Goal: Task Accomplishment & Management: Complete application form

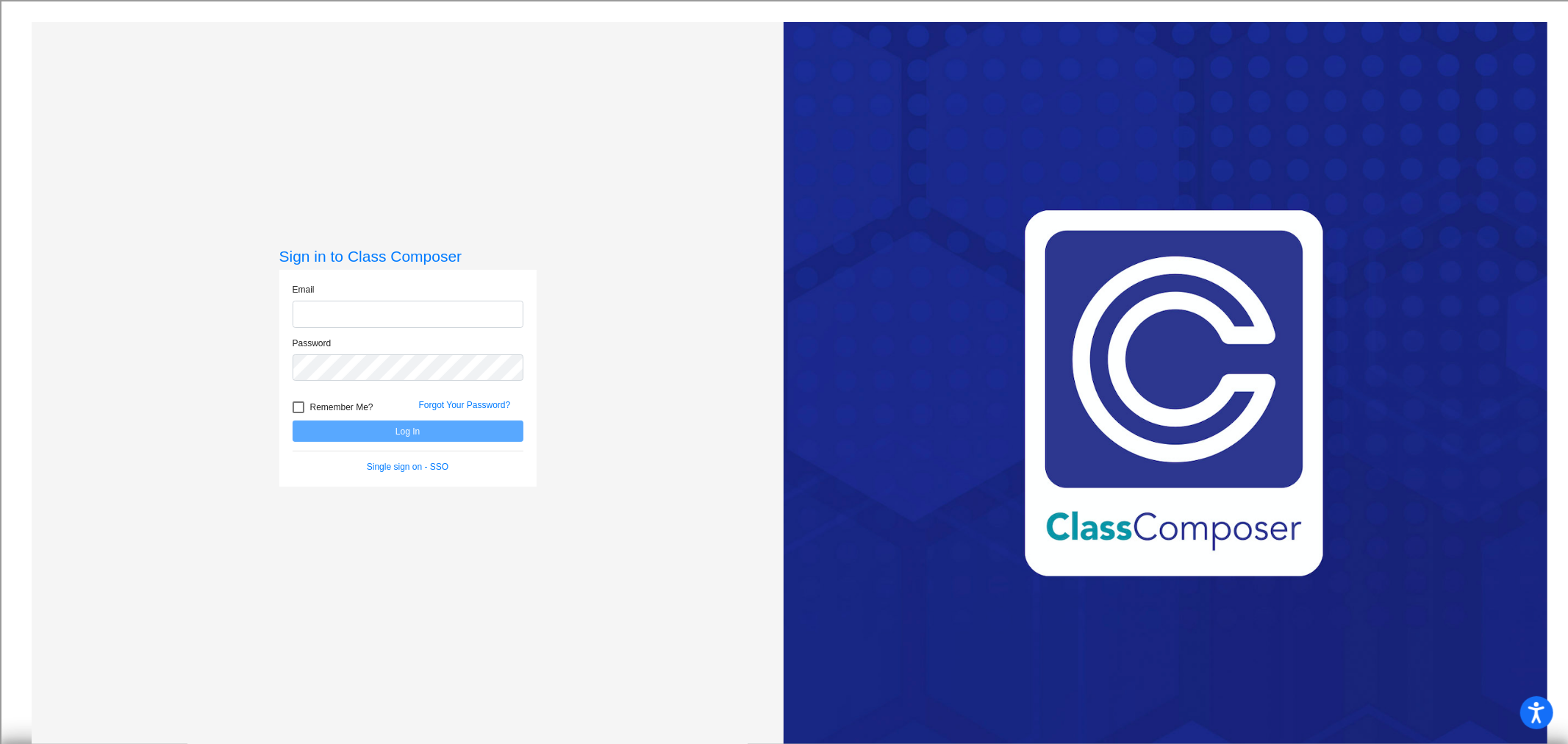
type input "[EMAIL_ADDRESS][DOMAIN_NAME]"
click at [409, 435] on button "Log In" at bounding box center [407, 431] width 231 height 21
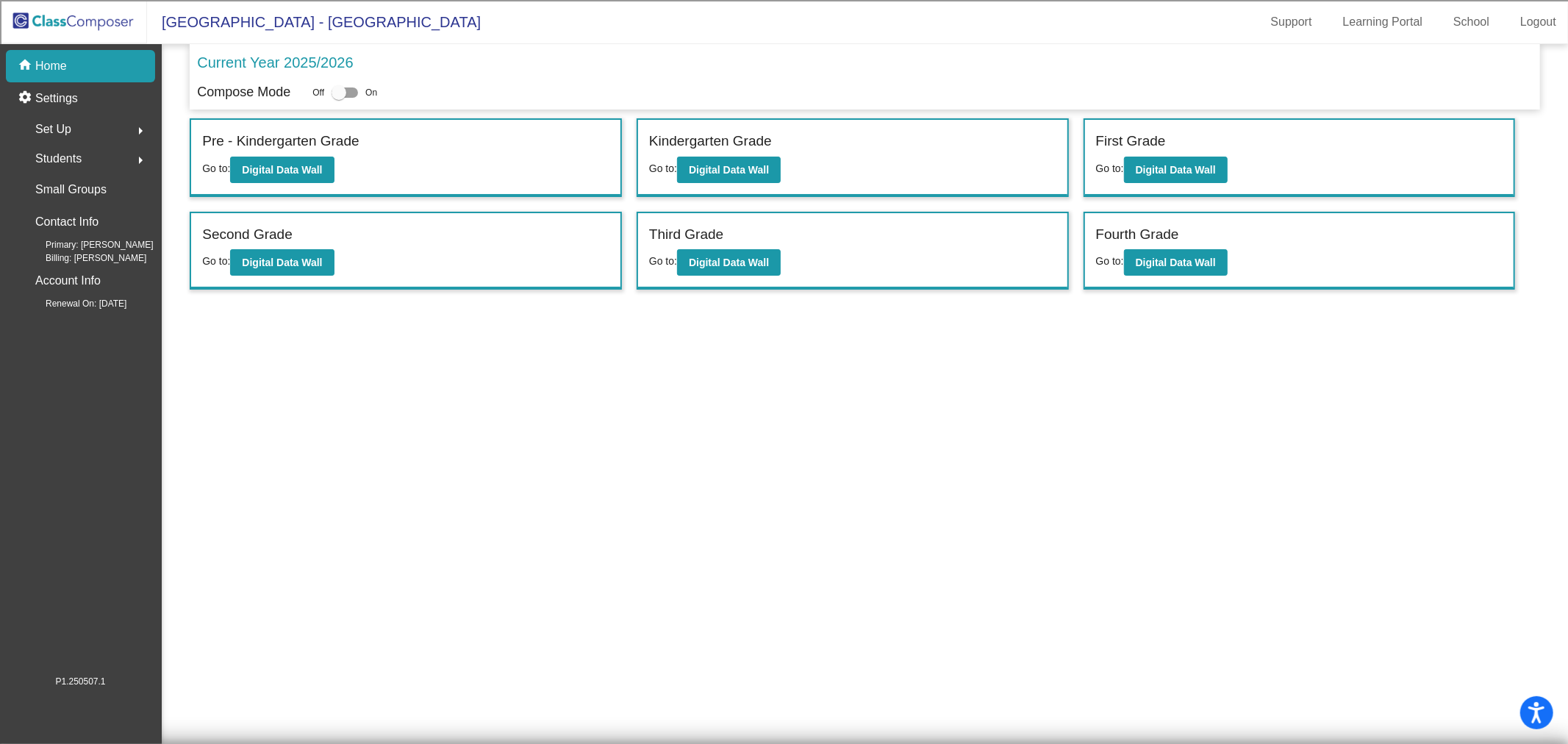
click at [52, 64] on p "Home" at bounding box center [51, 66] width 32 height 18
click at [49, 23] on img at bounding box center [73, 21] width 147 height 43
click at [79, 161] on span "Students" at bounding box center [58, 158] width 46 height 20
click at [64, 316] on p "All Students" at bounding box center [66, 319] width 59 height 18
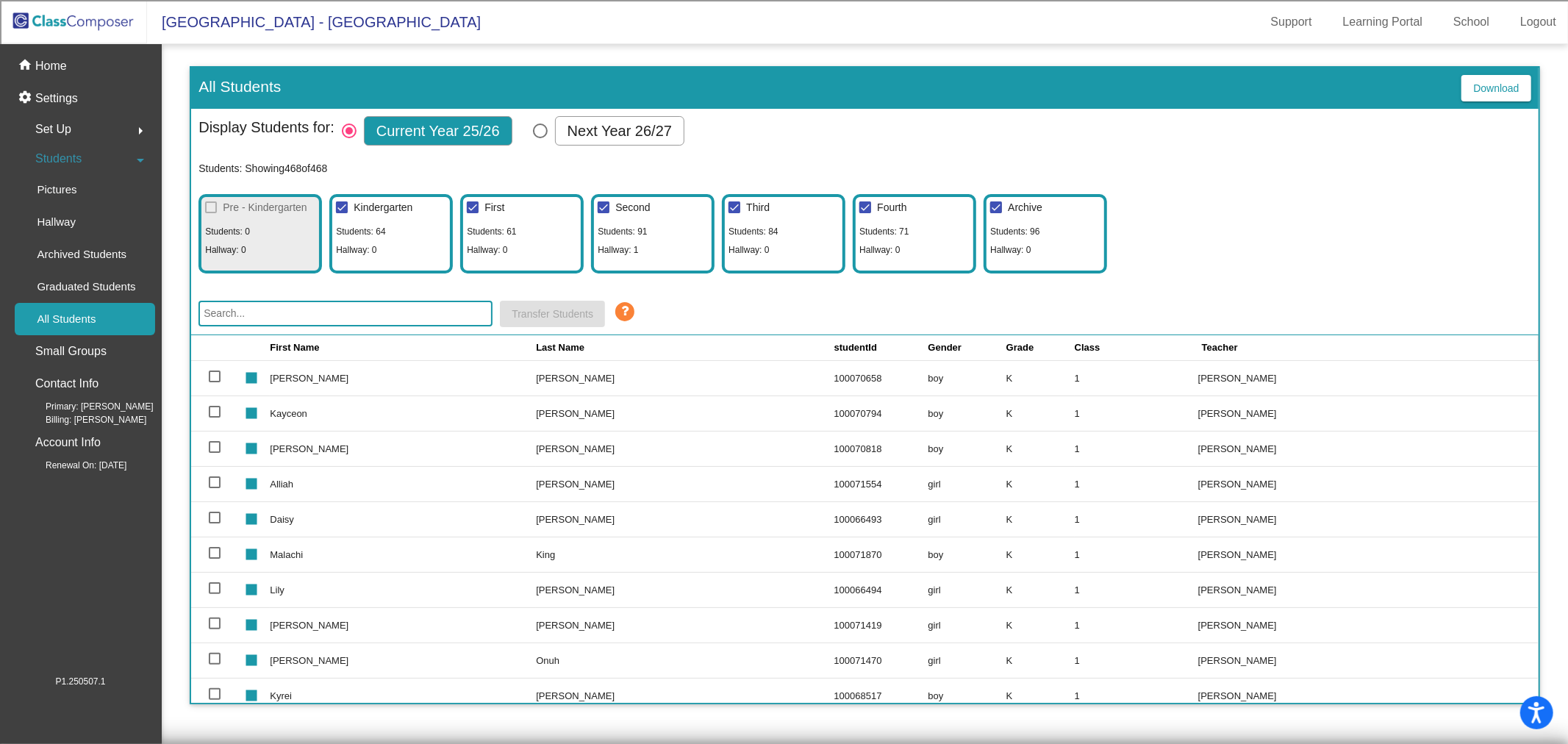
click at [243, 310] on input "text" at bounding box center [345, 314] width 294 height 26
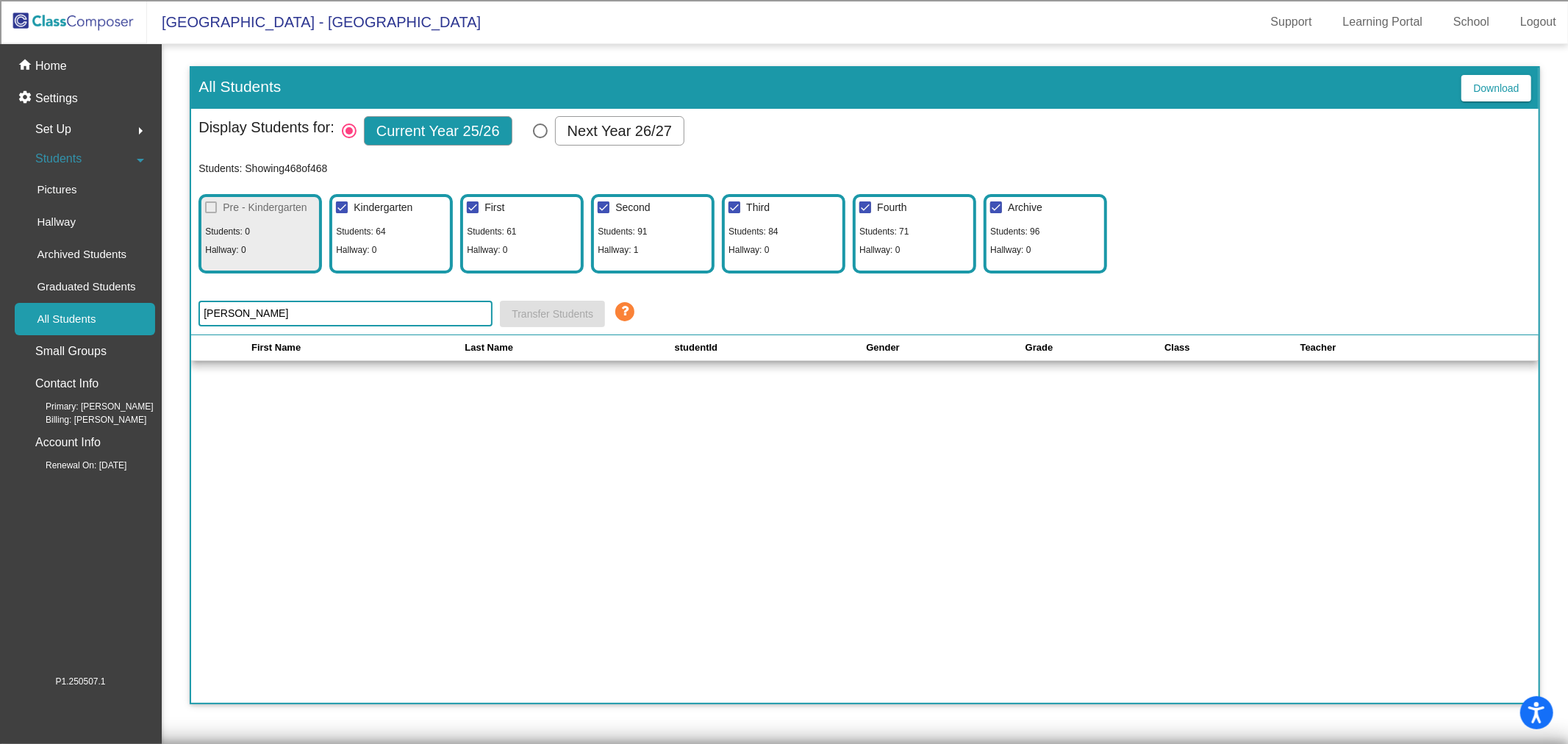
type input "[PERSON_NAME]"
click at [50, 61] on p "Home" at bounding box center [51, 66] width 32 height 18
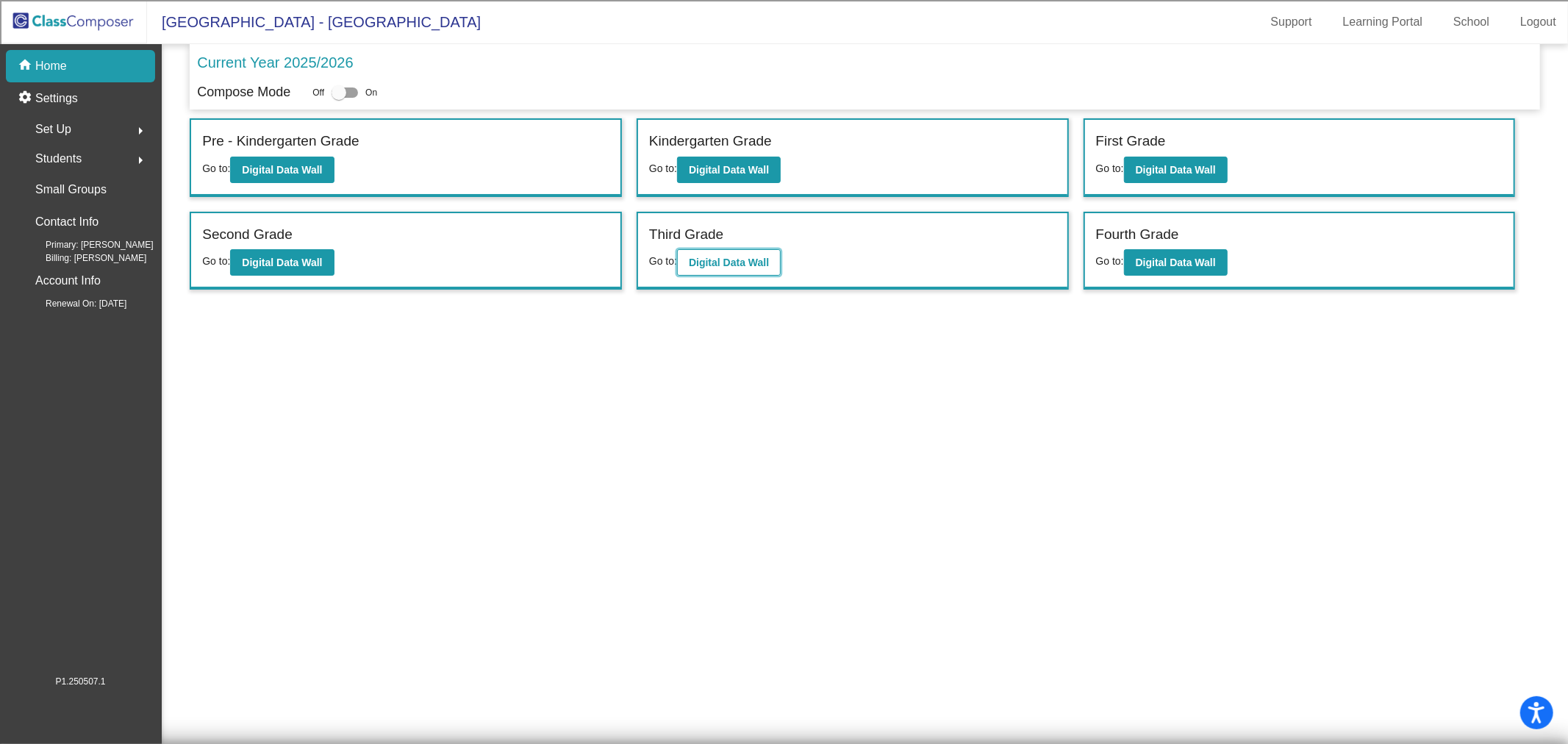
click at [766, 266] on button "Digital Data Wall" at bounding box center [728, 262] width 103 height 26
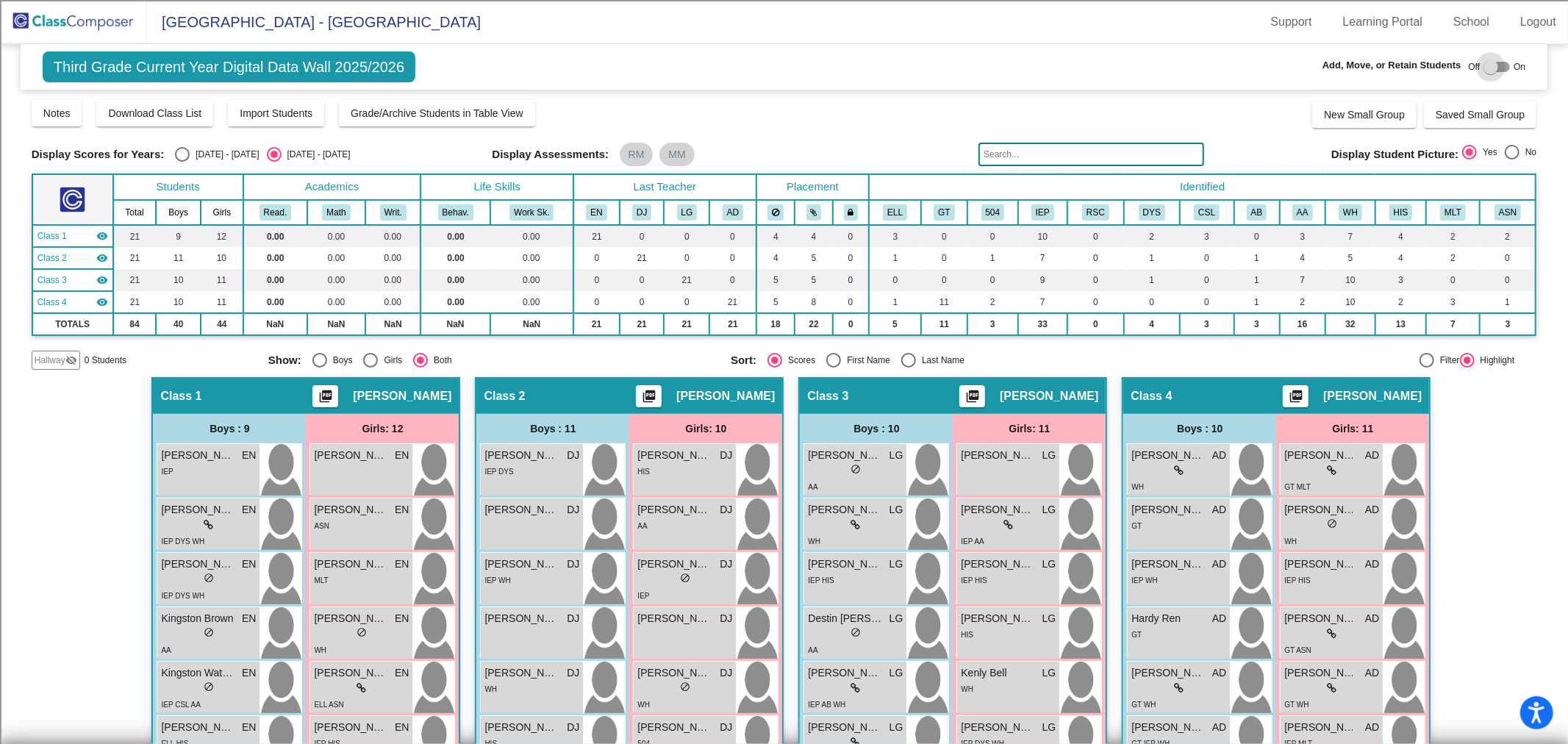
click at [1486, 69] on div at bounding box center [1491, 67] width 15 height 15
checkbox input "true"
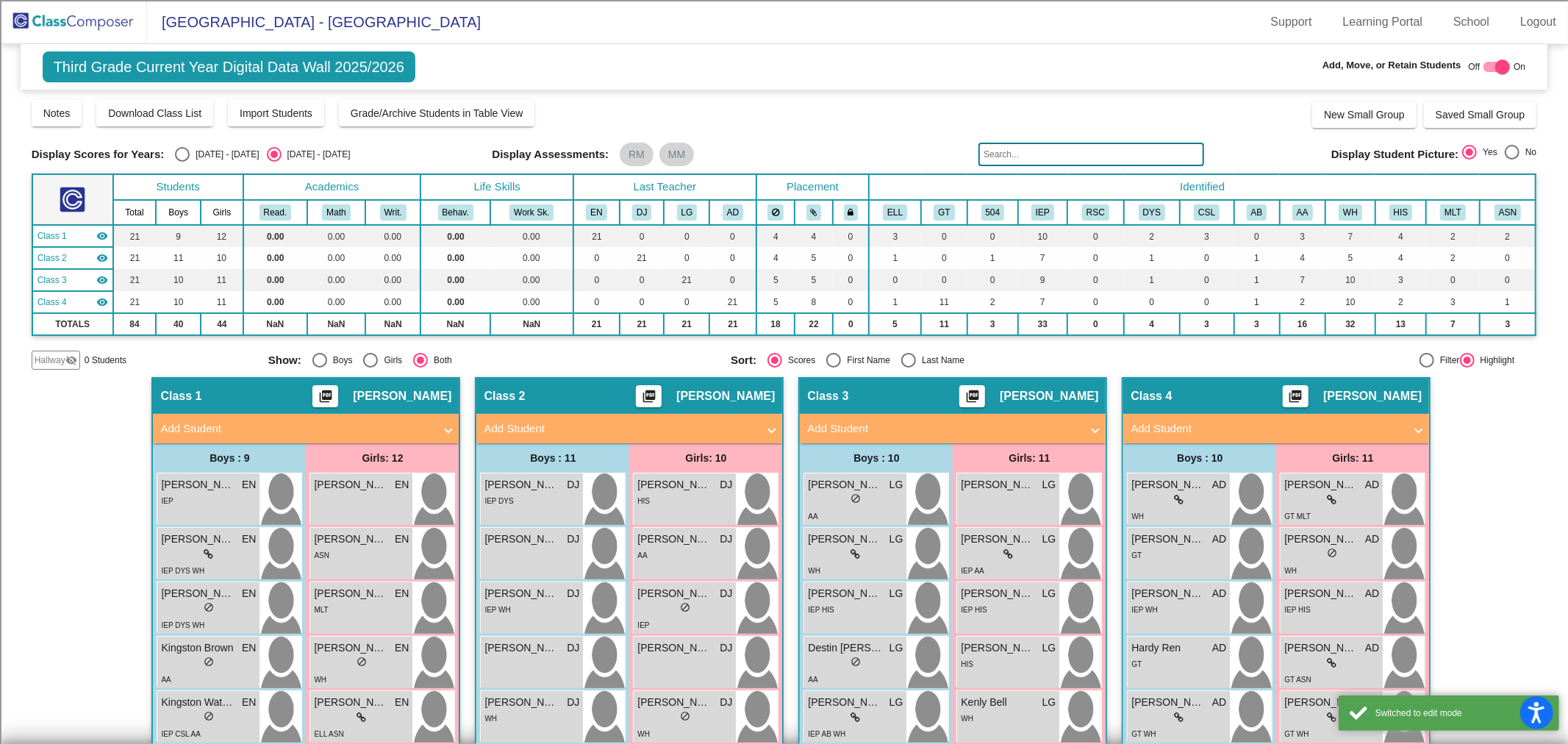
click at [51, 359] on span "Hallway" at bounding box center [50, 360] width 31 height 13
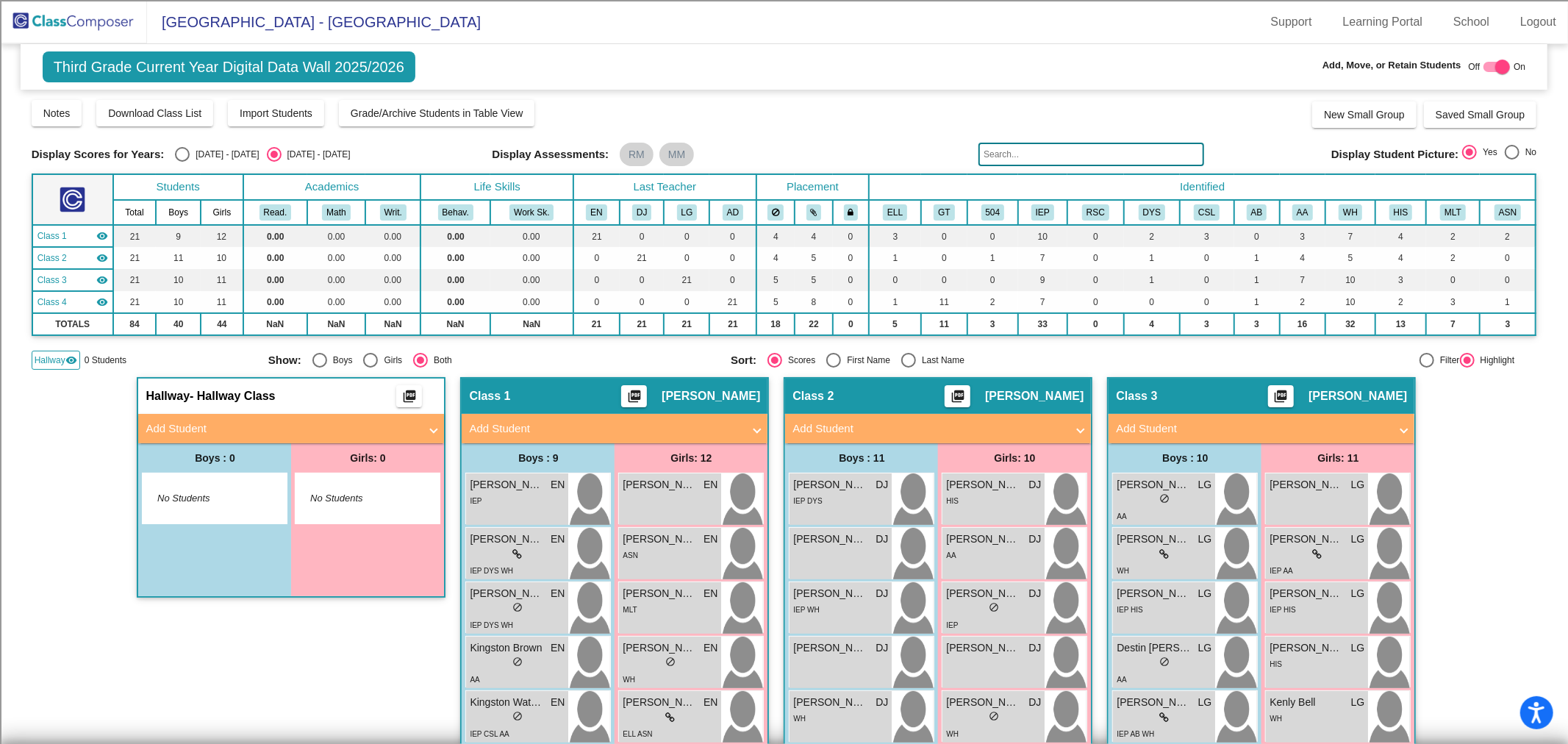
click at [187, 422] on mat-panel-title "Add Student" at bounding box center [283, 429] width 274 height 17
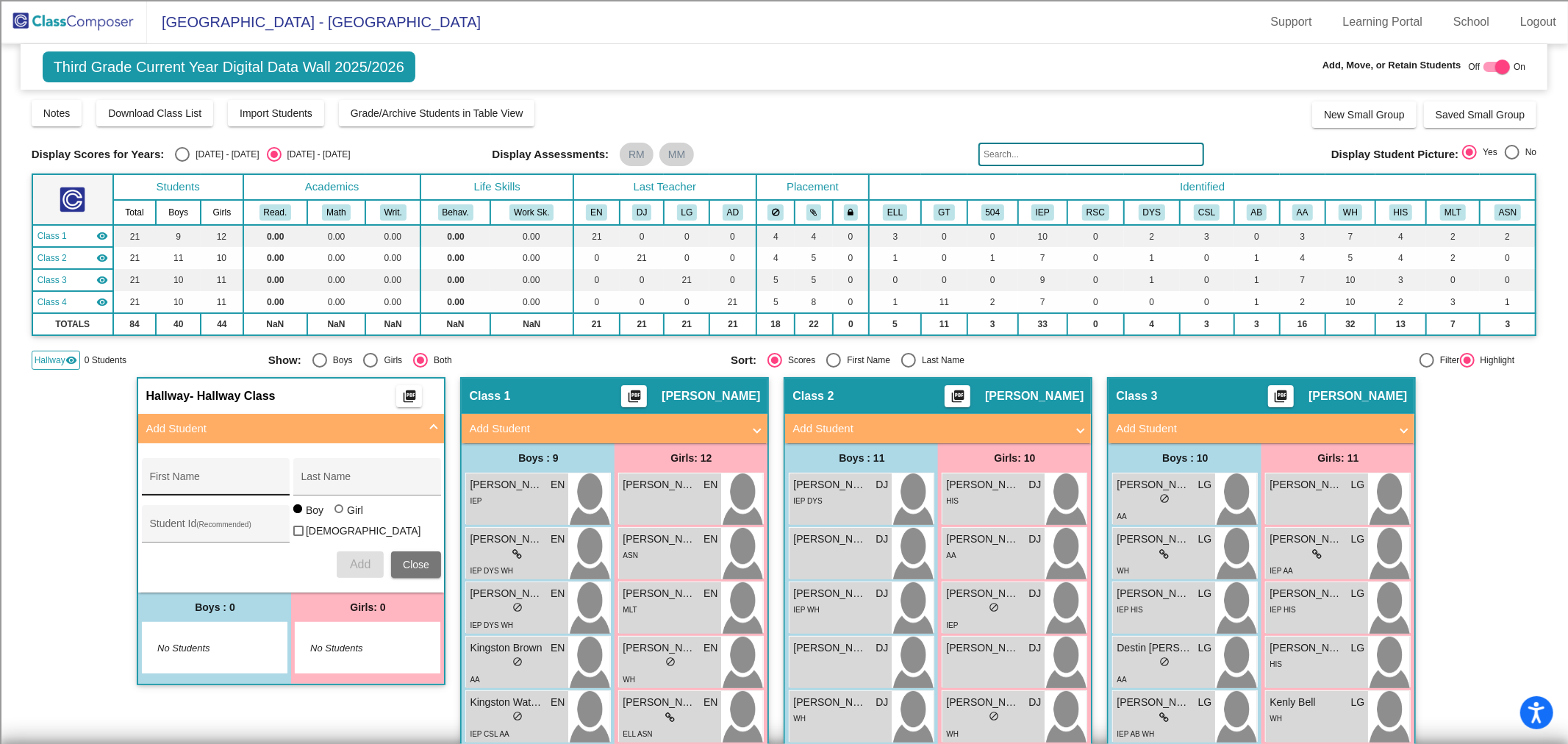
click at [188, 472] on div "First Name" at bounding box center [215, 481] width 132 height 30
type input "[PERSON_NAME]"
type input "VonNiederhausem"
click at [195, 526] on input "Student Id (Recommended)" at bounding box center [215, 530] width 132 height 11
type input "100073460"
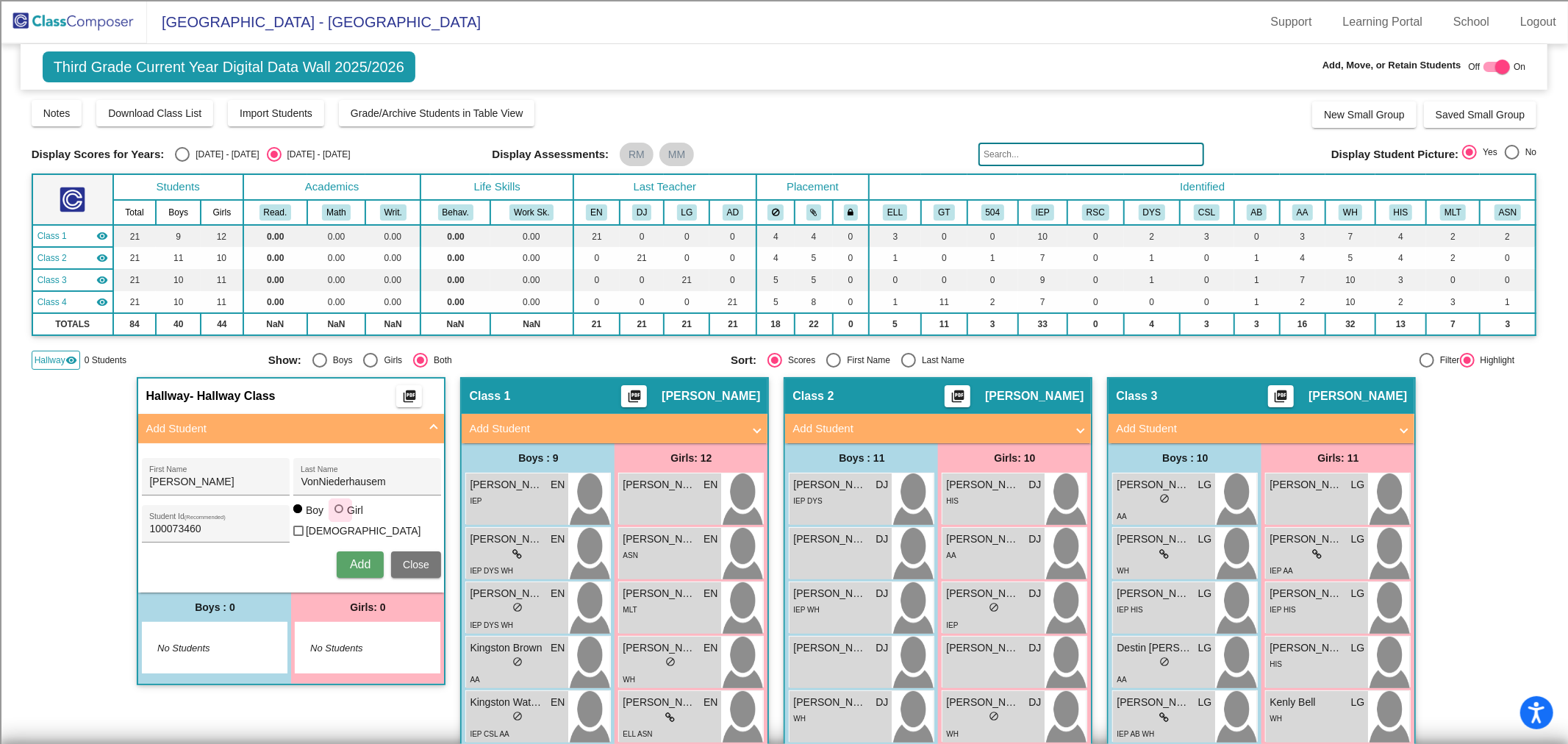
click at [338, 513] on div at bounding box center [339, 508] width 9 height 9
click at [340, 517] on input "Girl" at bounding box center [340, 517] width 1 height 1
radio input "true"
click at [366, 560] on span "Add" at bounding box center [360, 564] width 20 height 12
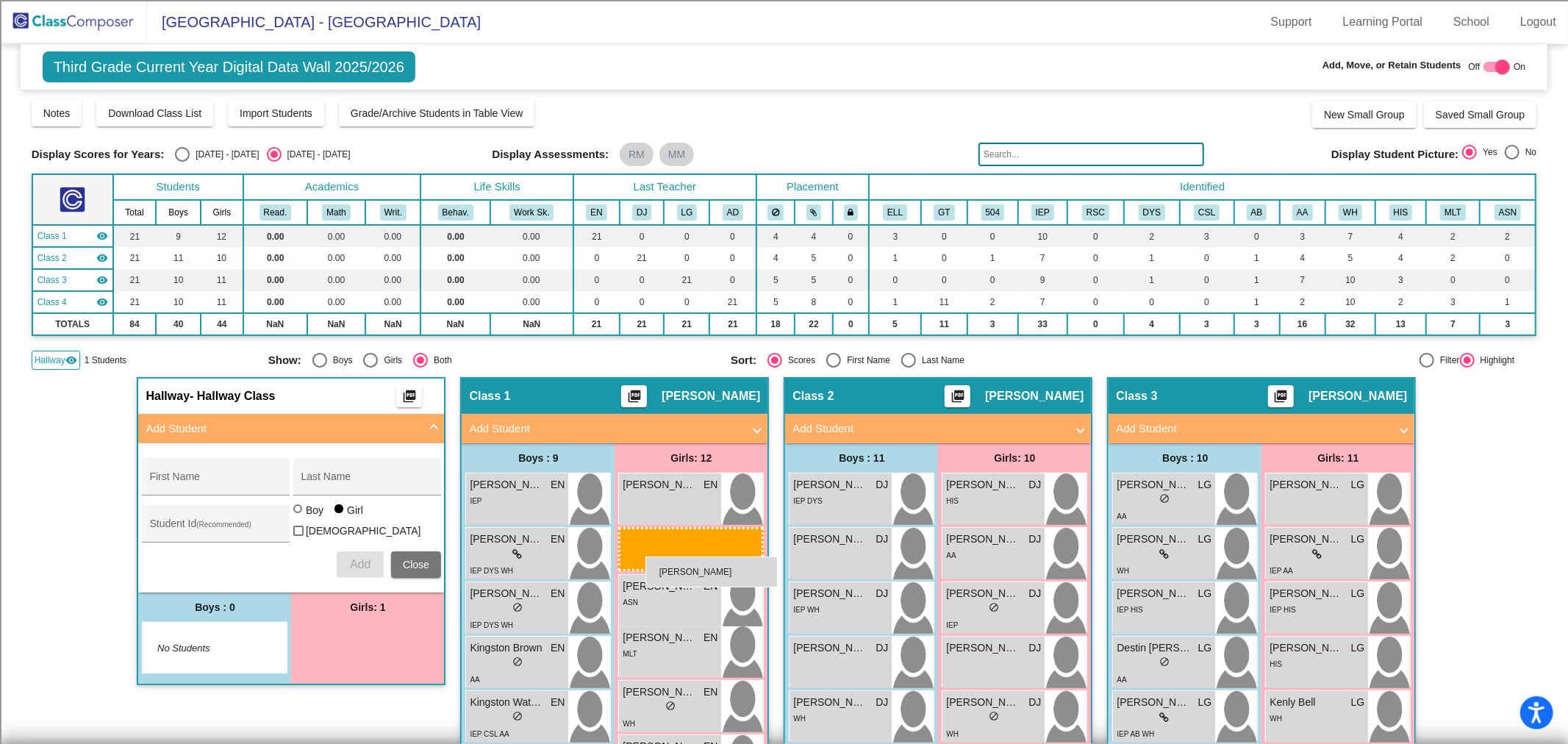
drag, startPoint x: 342, startPoint y: 649, endPoint x: 647, endPoint y: 554, distance: 319.5
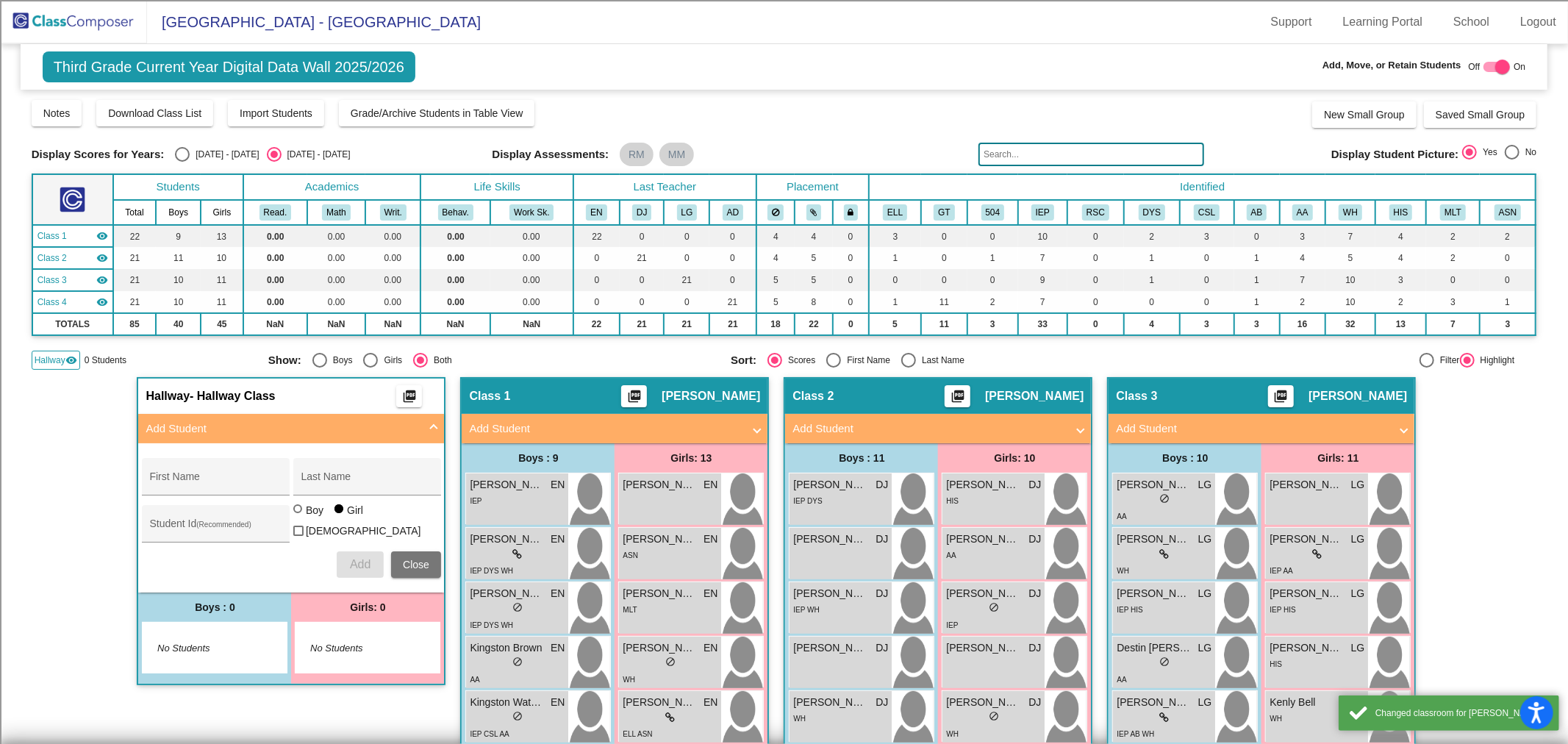
click at [49, 359] on span "Hallway" at bounding box center [50, 360] width 31 height 13
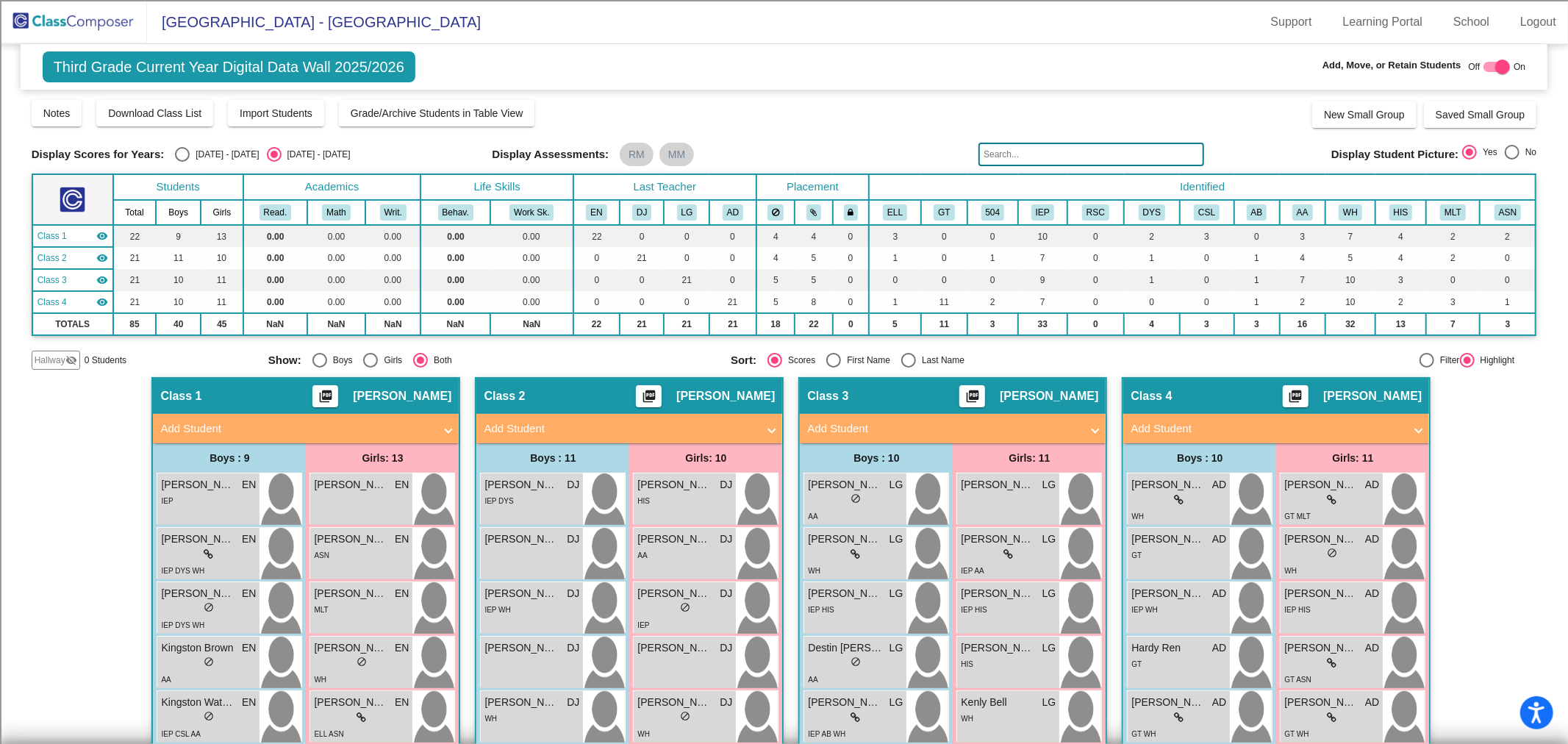
click at [1496, 68] on div at bounding box center [1503, 67] width 15 height 15
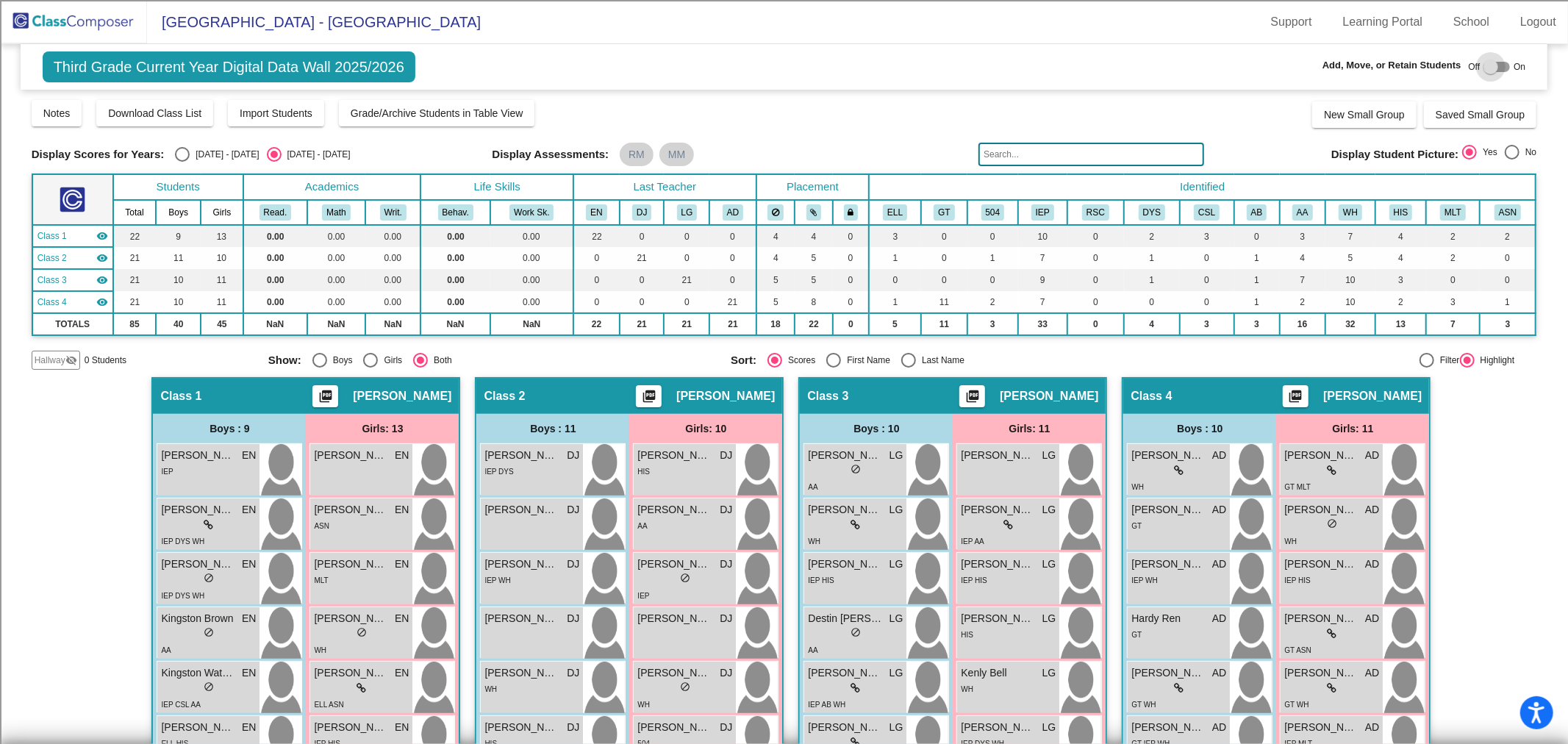
checkbox input "false"
click at [34, 19] on img at bounding box center [73, 21] width 147 height 43
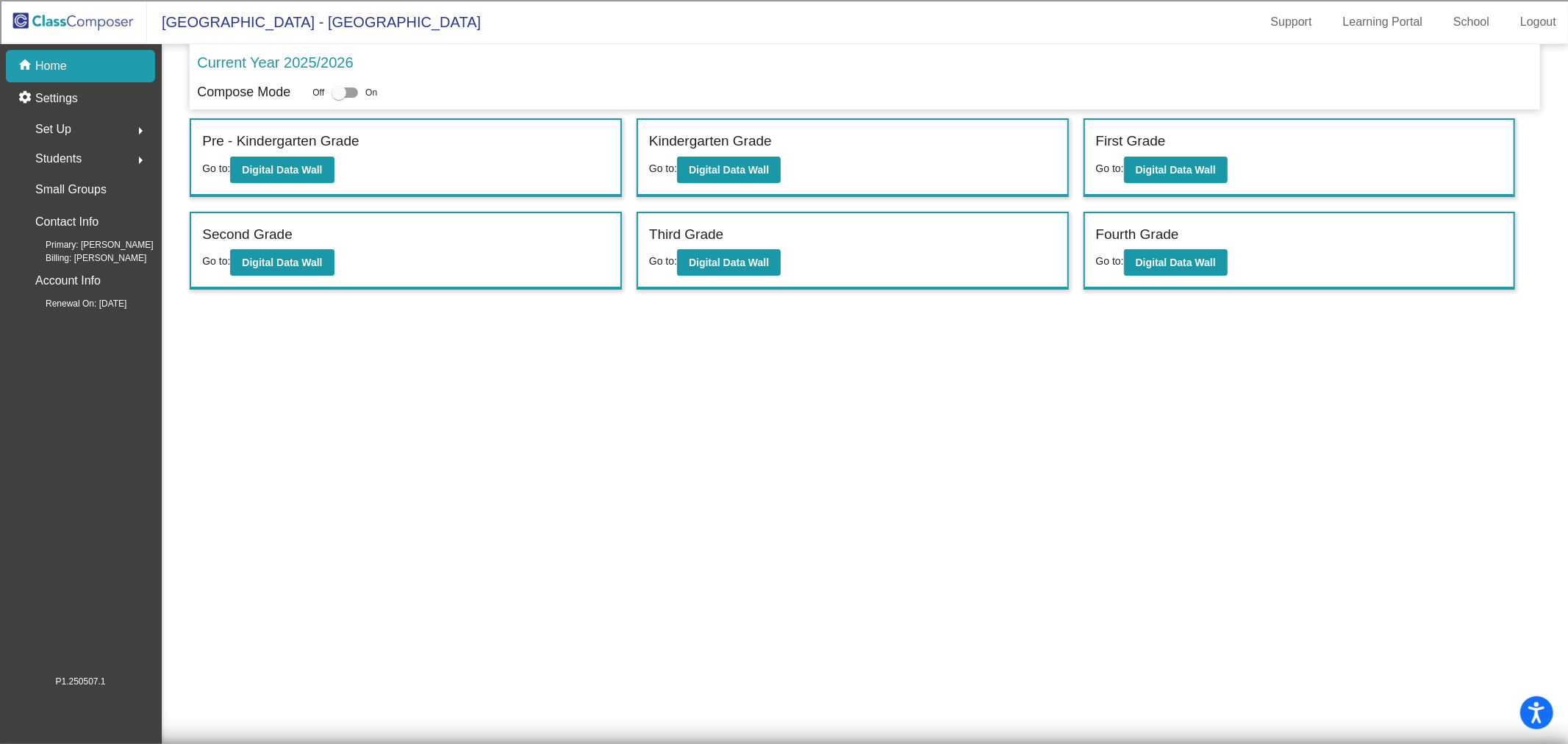
click at [56, 161] on span "Students" at bounding box center [58, 158] width 46 height 20
click at [56, 157] on span "Students" at bounding box center [58, 158] width 46 height 20
click at [57, 68] on p "Home" at bounding box center [51, 66] width 32 height 18
click at [1533, 29] on link "Logout" at bounding box center [1538, 22] width 59 height 24
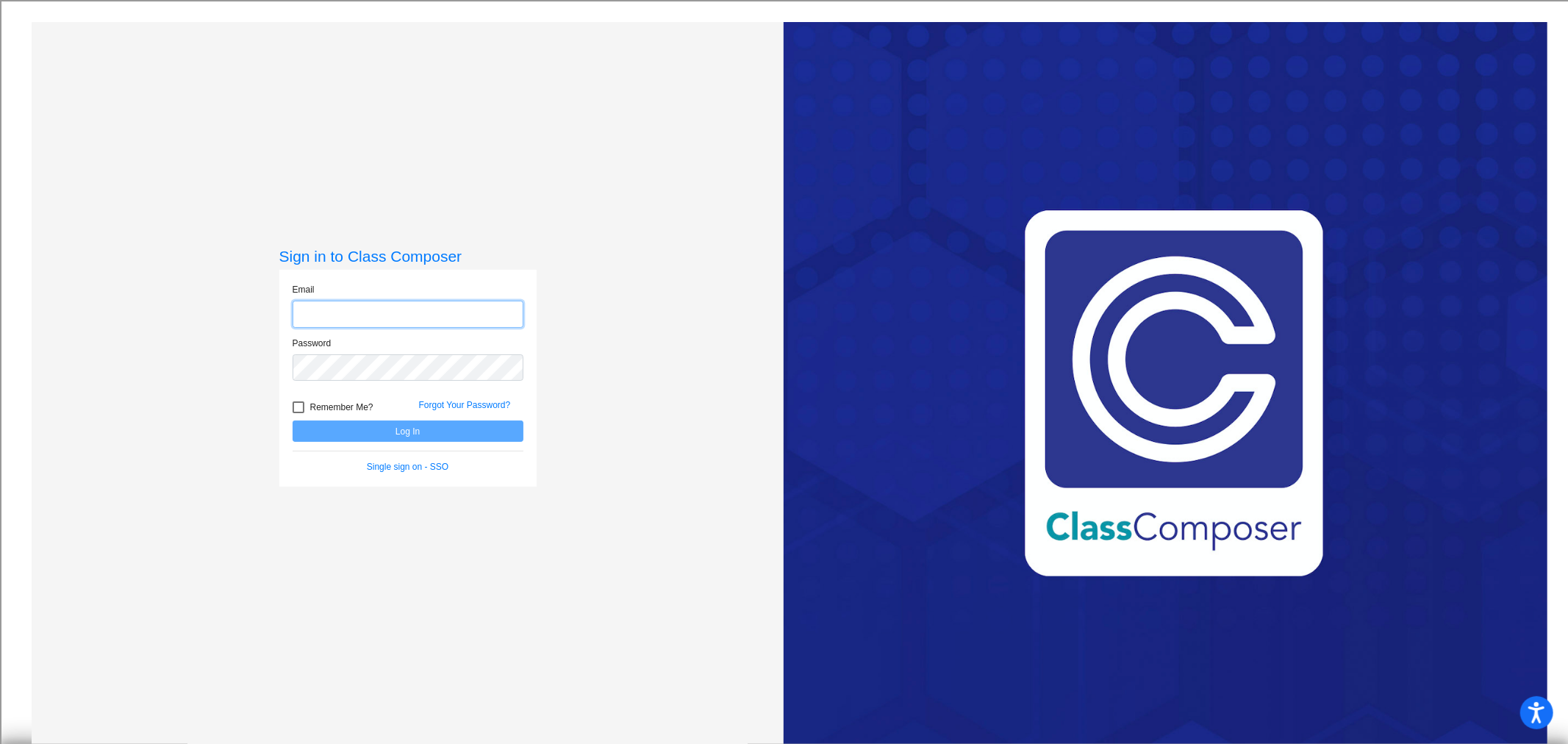
type input "[EMAIL_ADDRESS][DOMAIN_NAME]"
